Goal: Check status: Check status

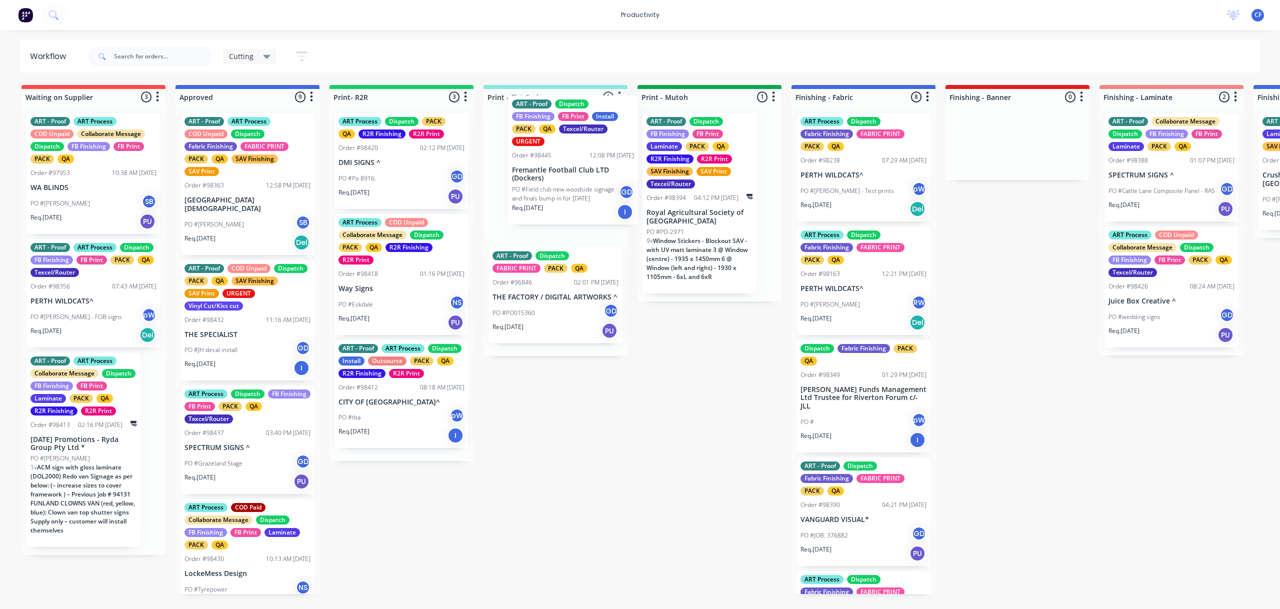
drag, startPoint x: 242, startPoint y: 353, endPoint x: 520, endPoint y: 167, distance: 334.0
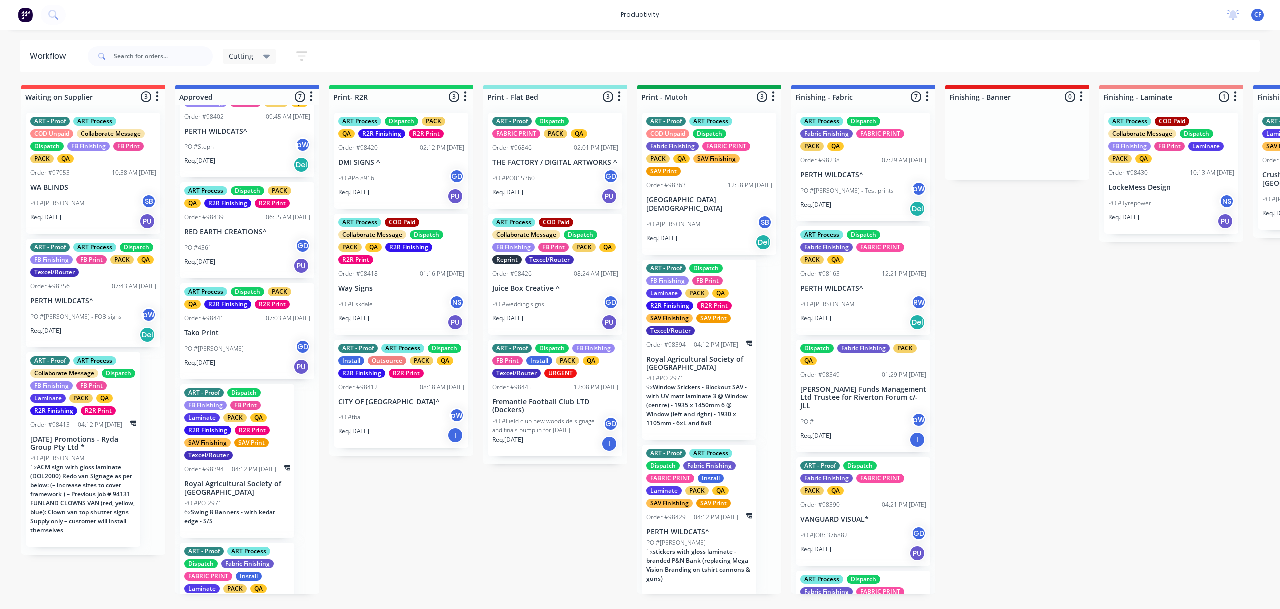
scroll to position [333, 0]
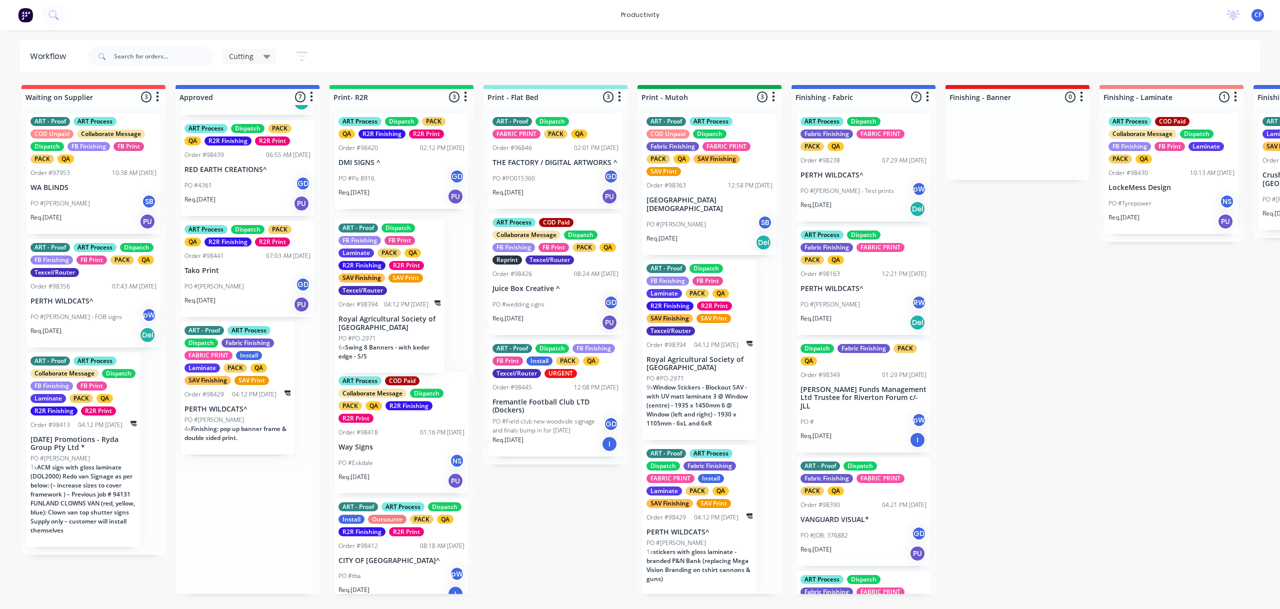
drag, startPoint x: 234, startPoint y: 428, endPoint x: 389, endPoint y: 310, distance: 194.1
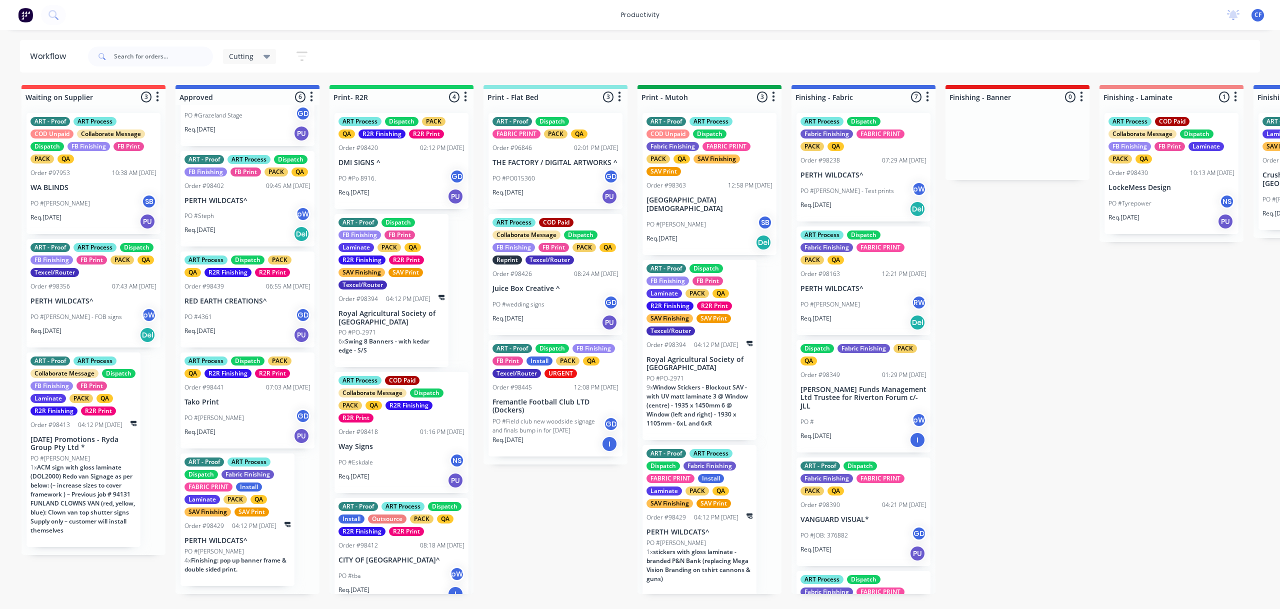
scroll to position [203, 0]
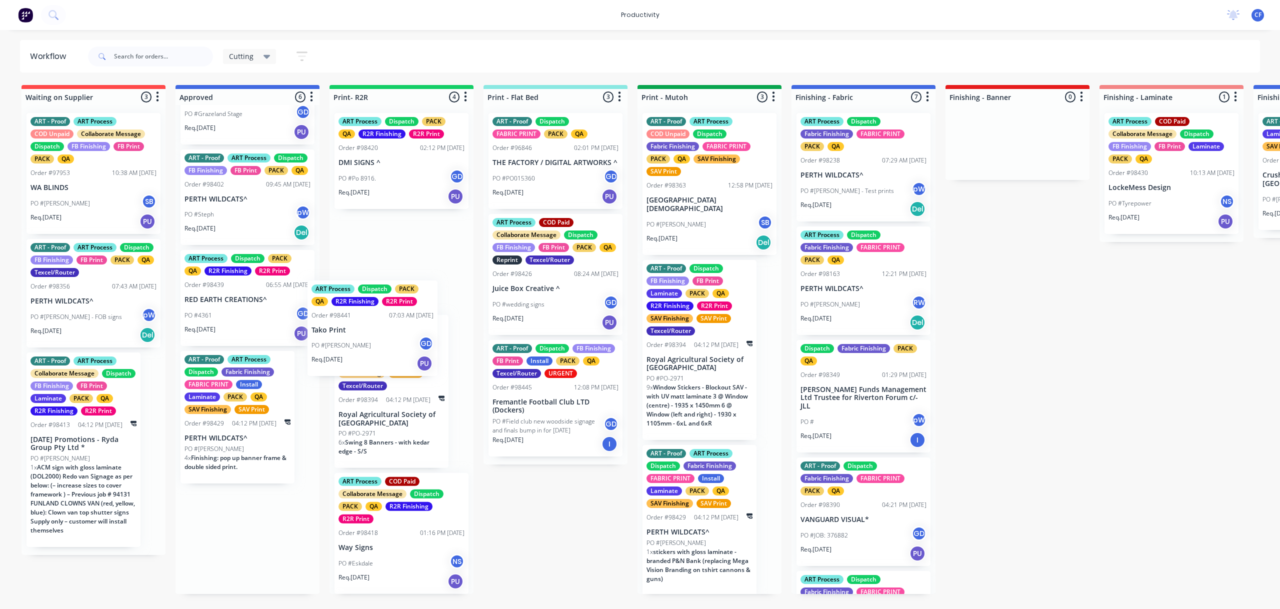
drag, startPoint x: 233, startPoint y: 431, endPoint x: 366, endPoint y: 342, distance: 159.7
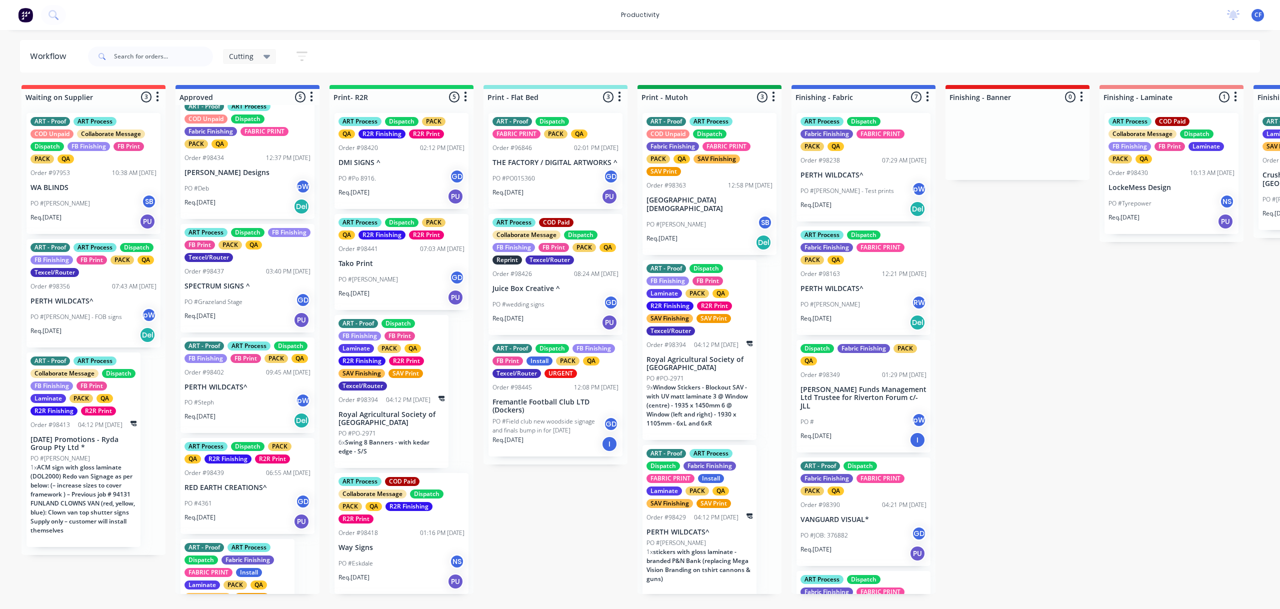
scroll to position [0, 0]
